Goal: Check status: Check status

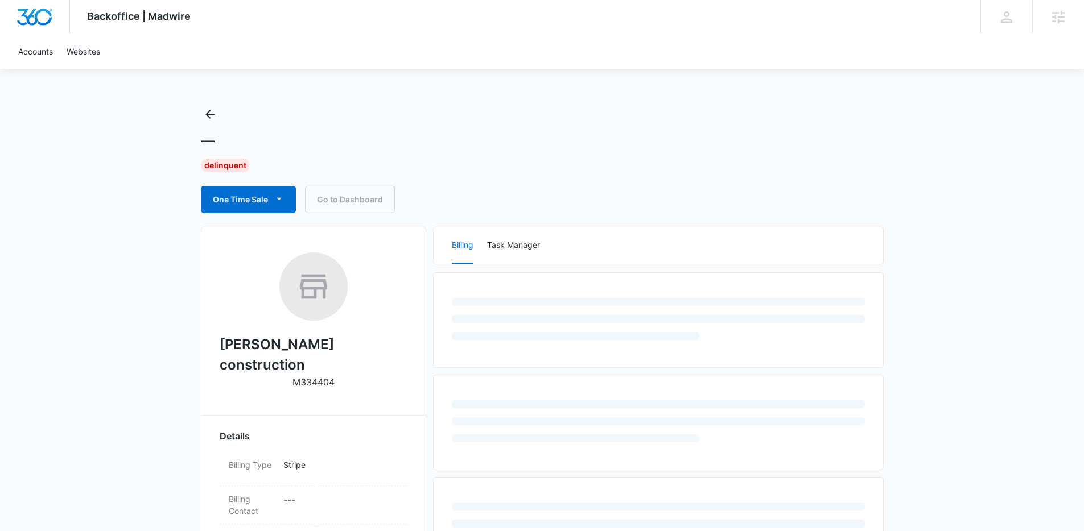
click at [989, 216] on div "Backoffice | Madwire Apps Settings Lindsey Collett lindsey.calderon@madwire.com…" at bounding box center [542, 490] width 1084 height 980
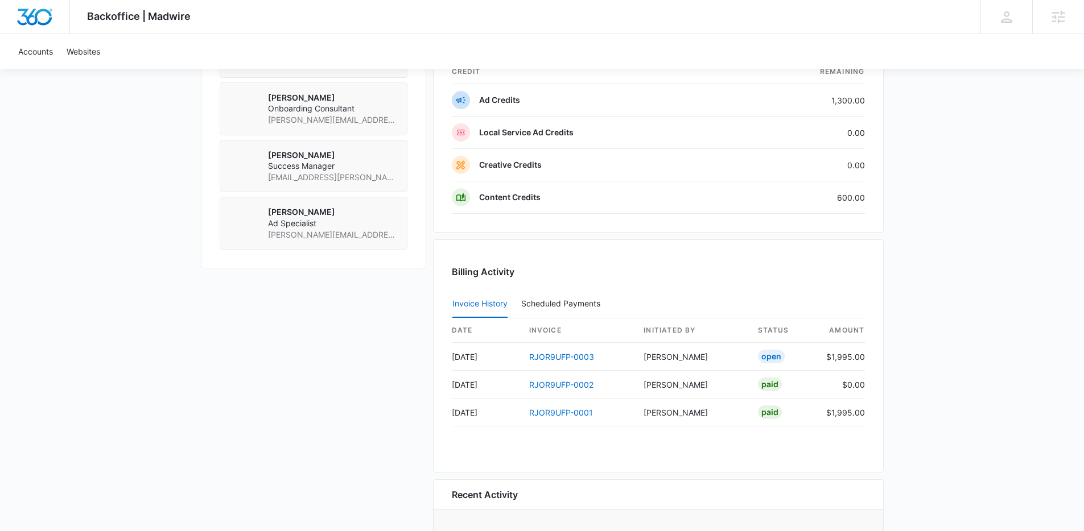
scroll to position [653, 0]
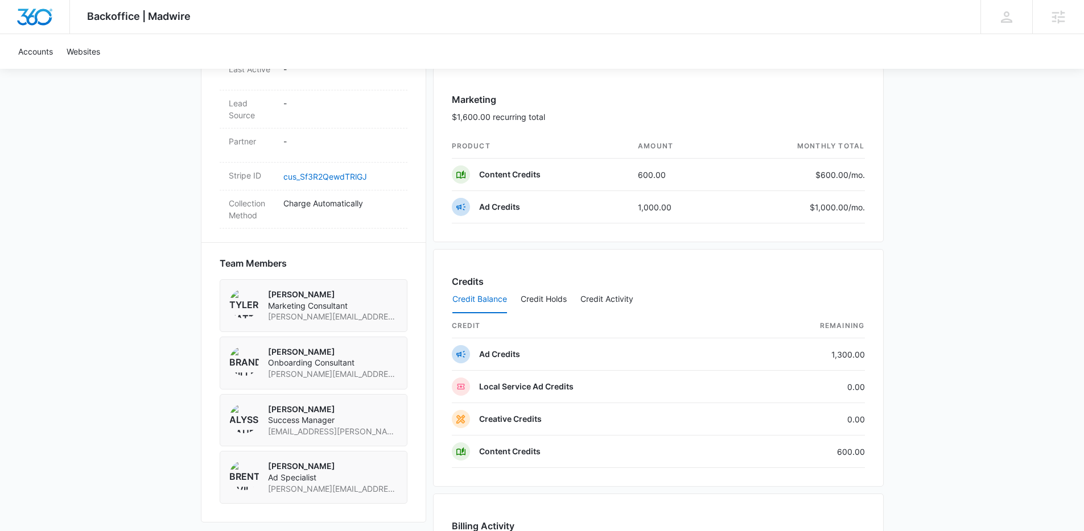
click at [1020, 260] on div "Backoffice | Madwire Apps Settings Lindsey Collett lindsey.calderon@madwire.com…" at bounding box center [542, 109] width 1084 height 1525
click at [638, 294] on div "Credit Balance Credit Holds Credit Activity" at bounding box center [658, 300] width 413 height 28
click at [617, 300] on button "Credit Activity" at bounding box center [606, 299] width 53 height 27
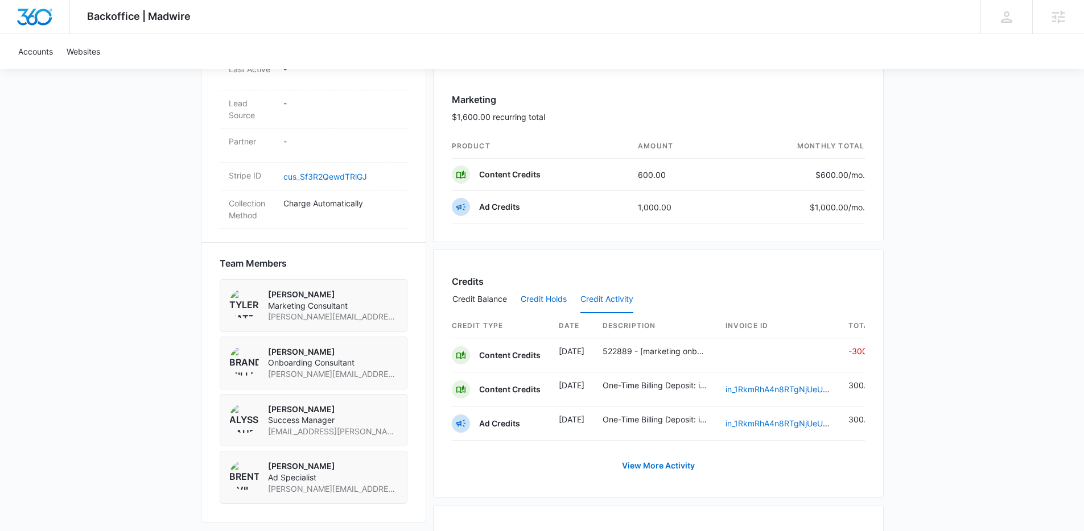
click at [559, 304] on button "Credit Holds" at bounding box center [544, 299] width 46 height 27
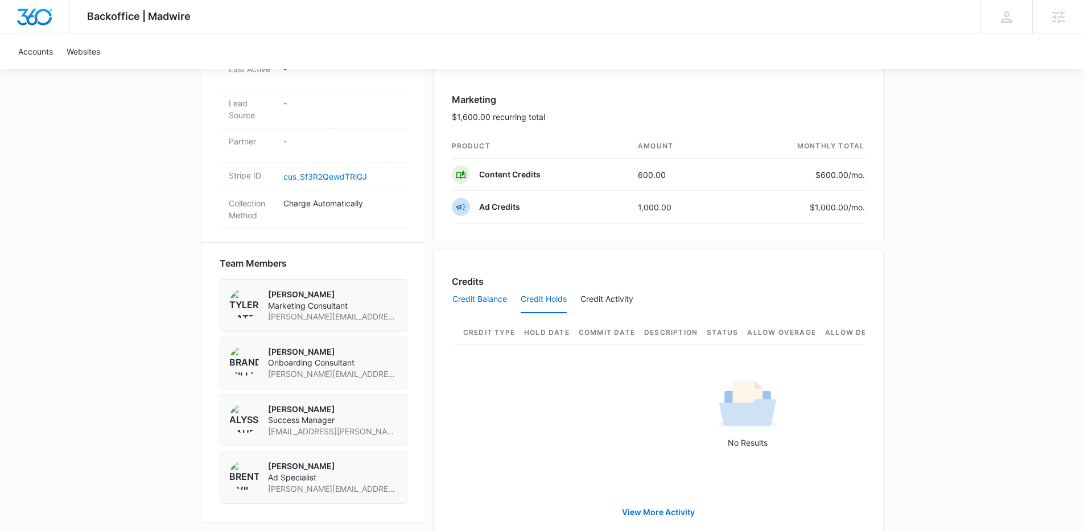
click at [475, 296] on button "Credit Balance" at bounding box center [479, 299] width 55 height 27
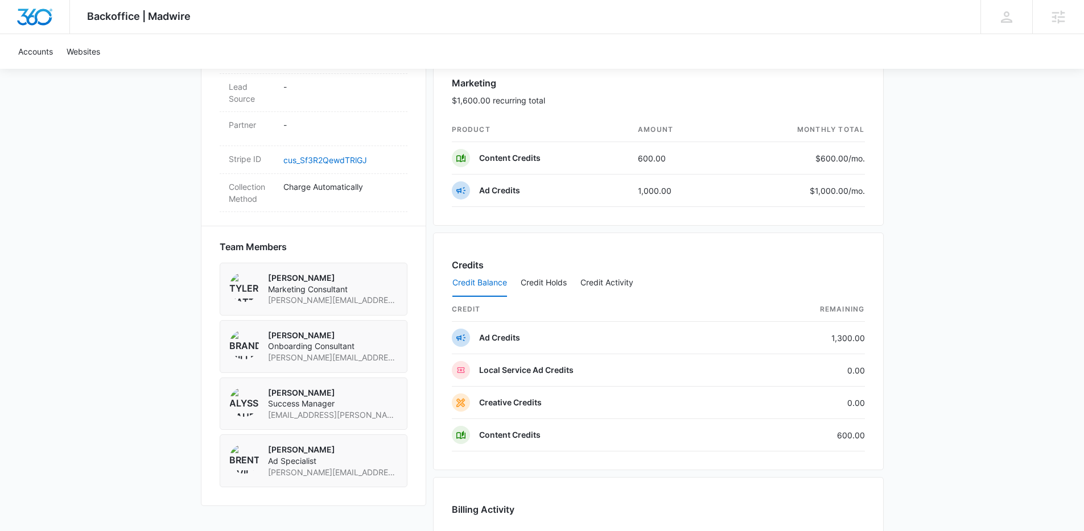
scroll to position [673, 0]
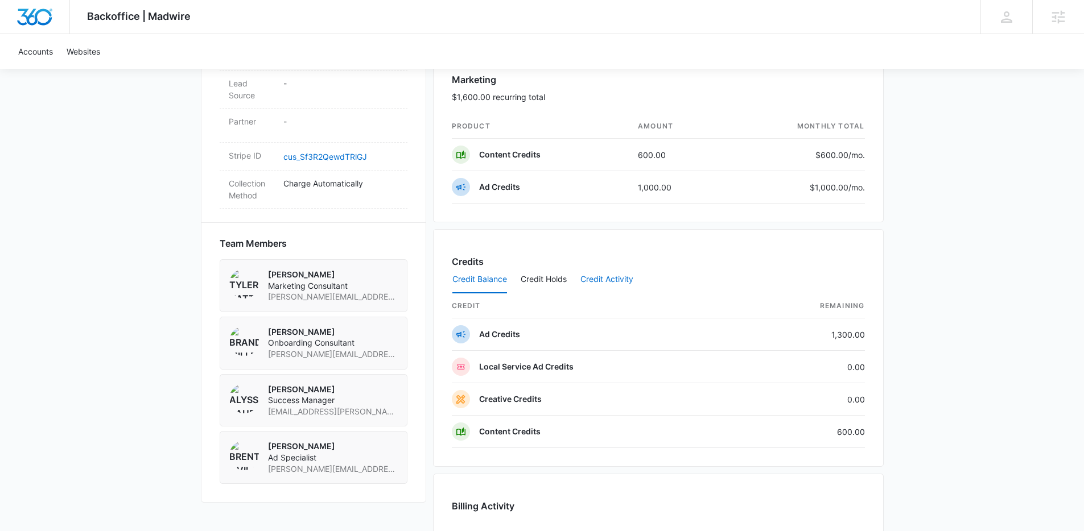
click at [611, 276] on button "Credit Activity" at bounding box center [606, 279] width 53 height 27
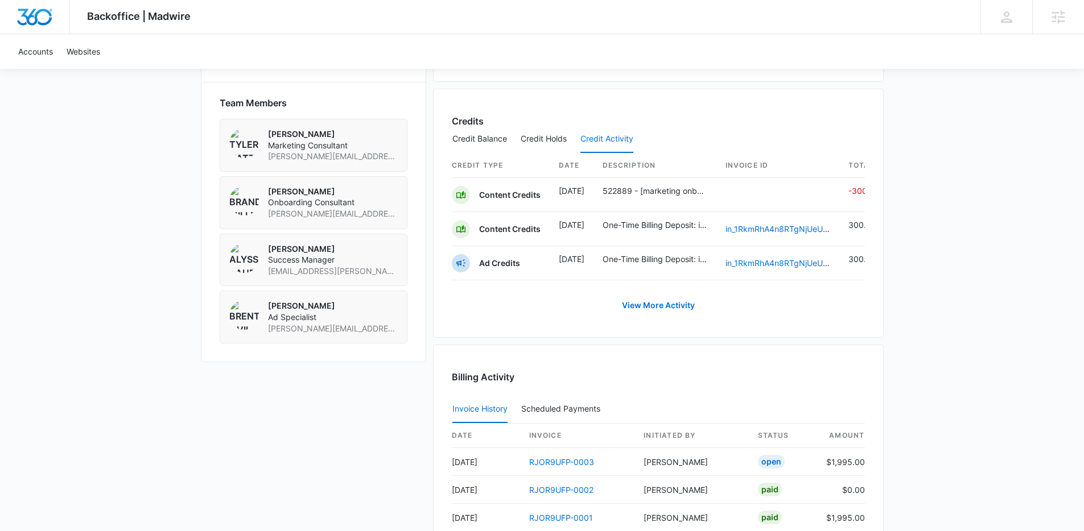
scroll to position [814, 0]
click at [799, 226] on link "in_1RkmRhA4n8RTgNjUeUjOT8Aw" at bounding box center [788, 228] width 126 height 10
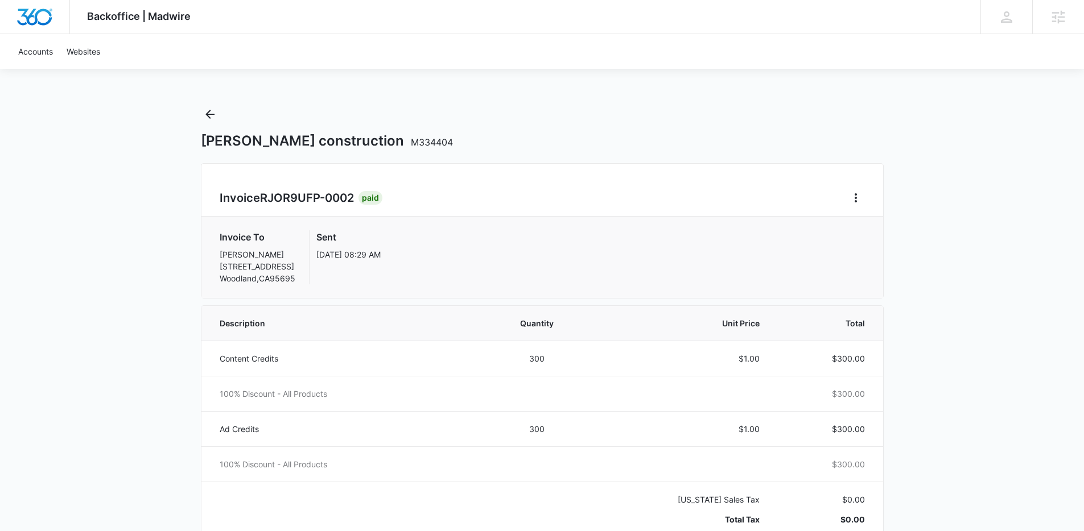
click at [563, 110] on div "Ibarra construction M334404" at bounding box center [542, 127] width 683 height 44
click at [214, 114] on icon "Back" at bounding box center [210, 115] width 14 height 14
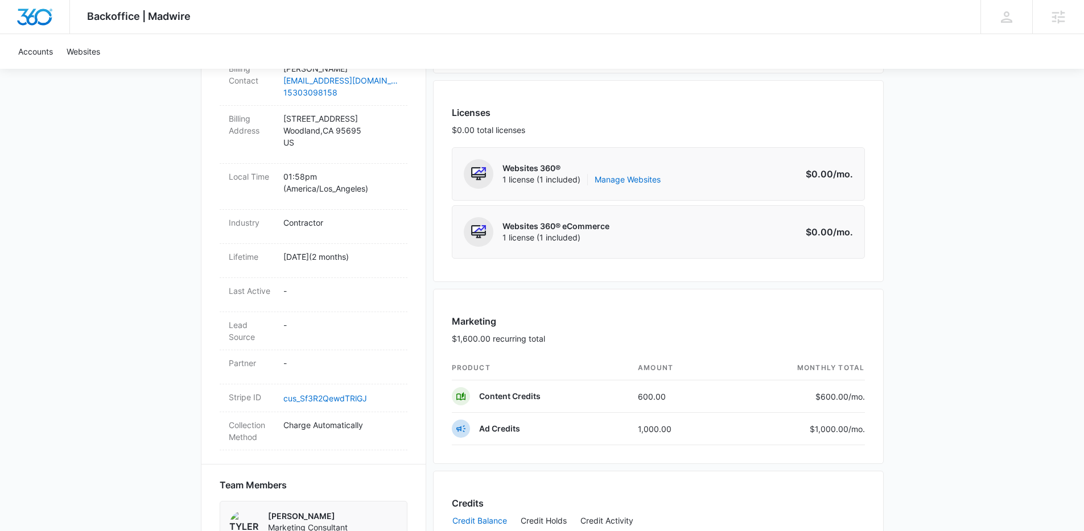
scroll to position [727, 0]
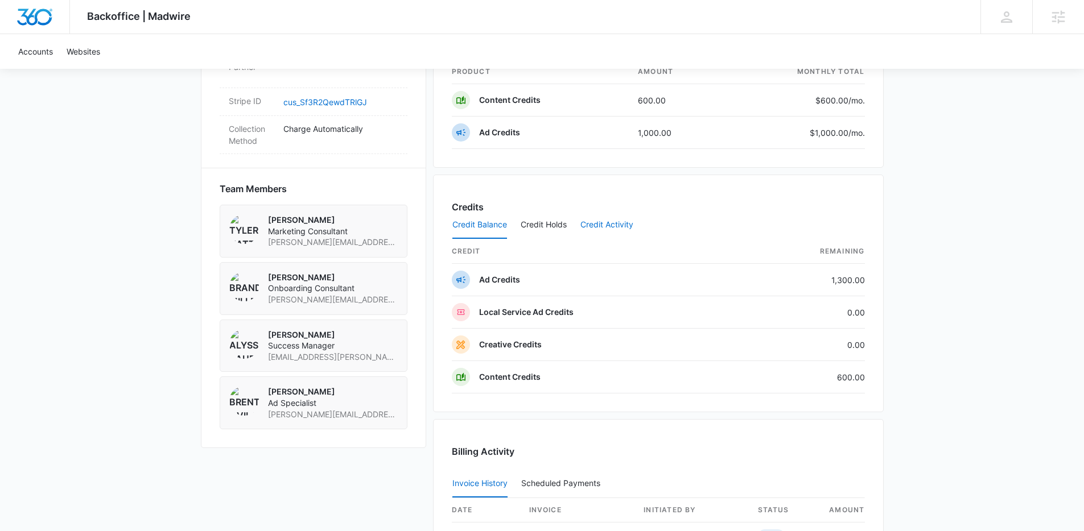
click at [616, 225] on button "Credit Activity" at bounding box center [606, 225] width 53 height 27
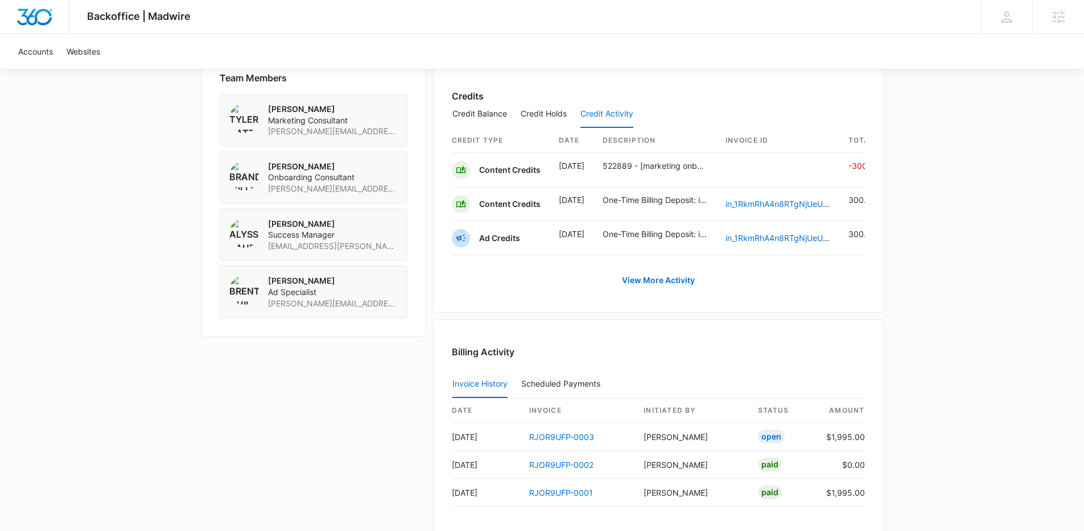
scroll to position [840, 0]
click at [678, 288] on link "View More Activity" at bounding box center [659, 278] width 96 height 27
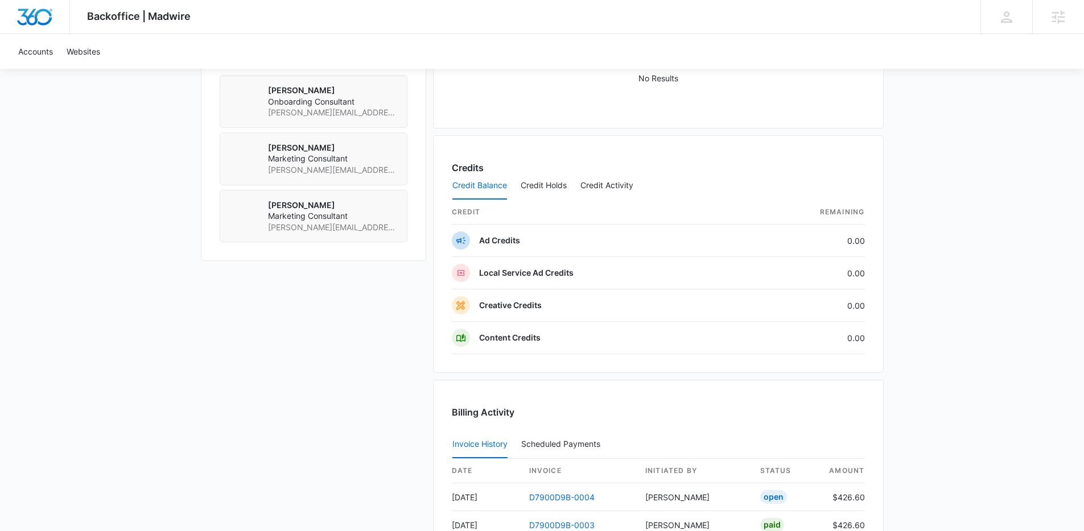
scroll to position [999, 0]
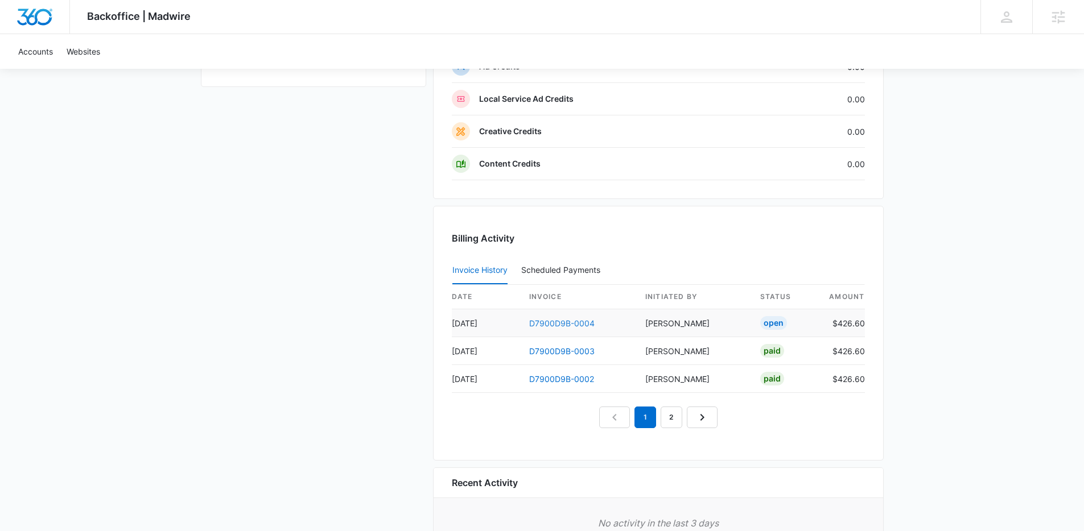
click at [579, 325] on link "D7900D9B-0004" at bounding box center [561, 324] width 65 height 10
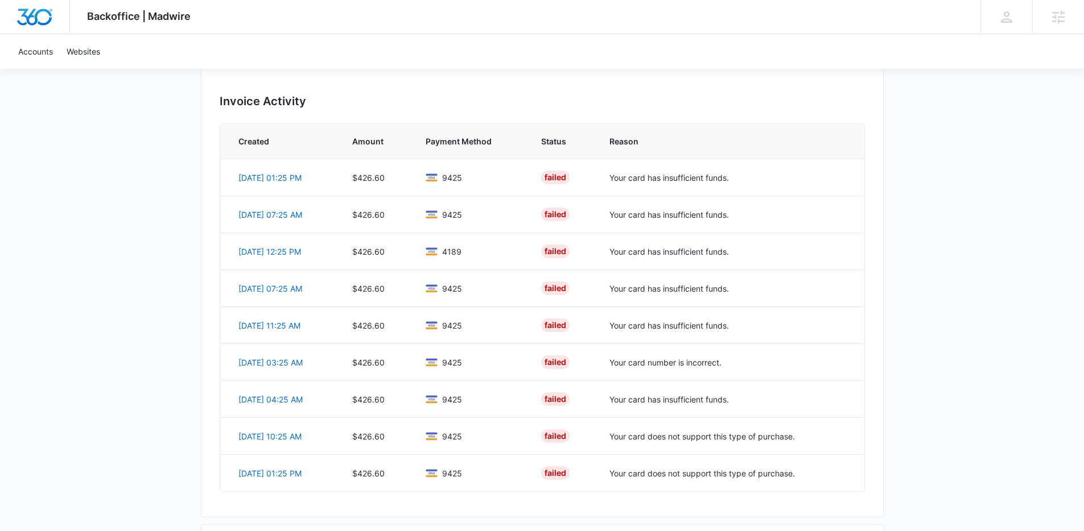
scroll to position [682, 0]
click at [472, 250] on div "4189" at bounding box center [470, 252] width 88 height 12
click at [251, 246] on td "Aug 30, 12:25 PM" at bounding box center [279, 251] width 118 height 37
click at [253, 255] on link "Aug 30, 12:25 PM" at bounding box center [269, 253] width 63 height 10
